Goal: Task Accomplishment & Management: Manage account settings

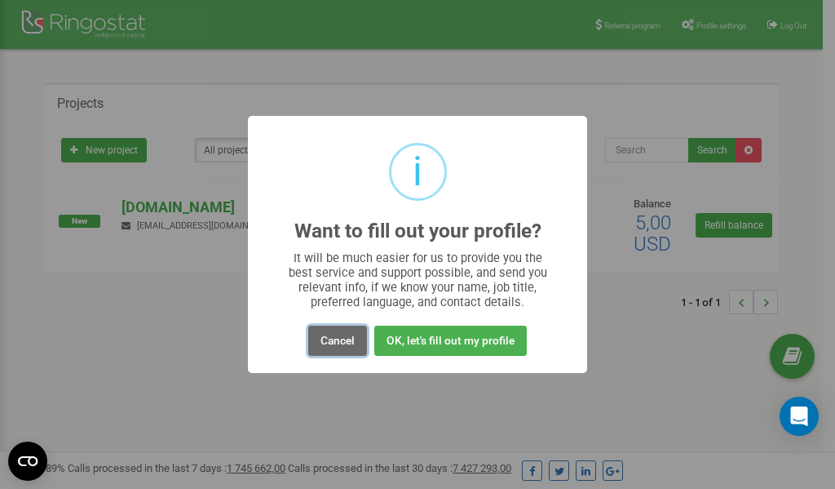
click at [335, 343] on button "Cancel" at bounding box center [337, 341] width 59 height 30
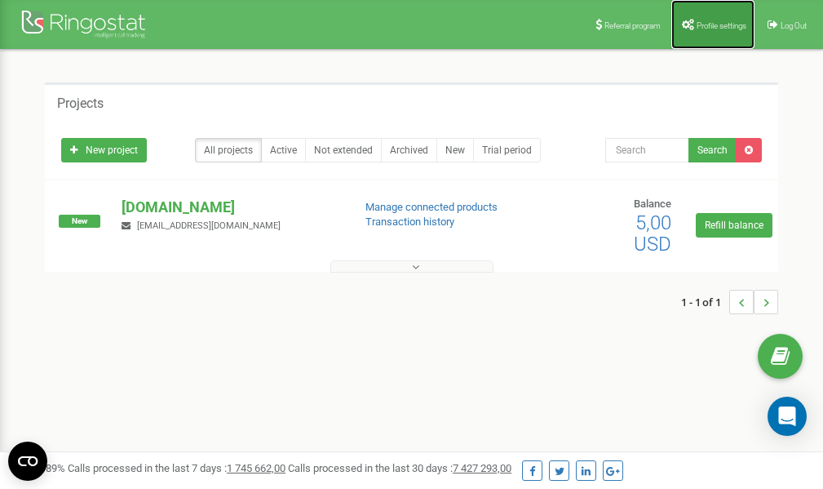
click at [697, 22] on span "Profile settings" at bounding box center [722, 25] width 50 height 9
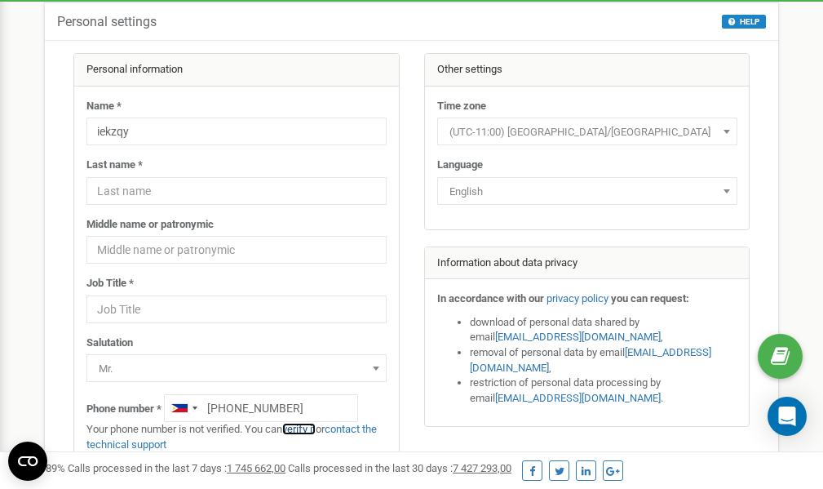
click at [308, 430] on link "verify it" at bounding box center [298, 429] width 33 height 12
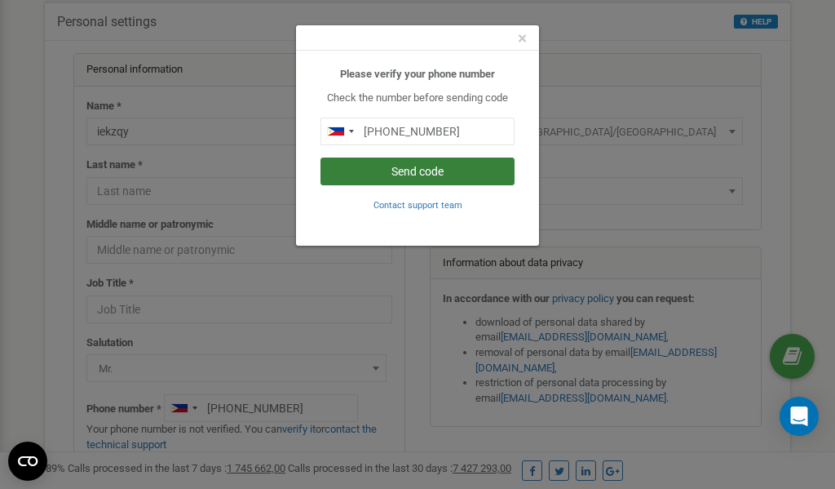
click at [439, 176] on button "Send code" at bounding box center [418, 171] width 194 height 28
